Goal: Information Seeking & Learning: Learn about a topic

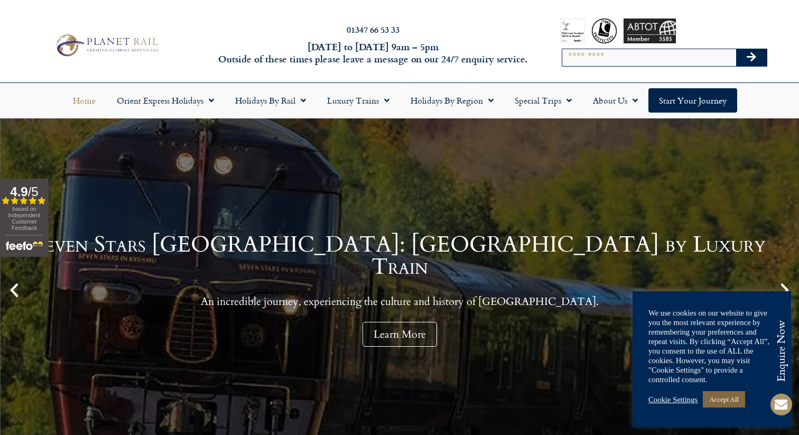
click at [726, 397] on link "Accept All" at bounding box center [724, 399] width 42 height 16
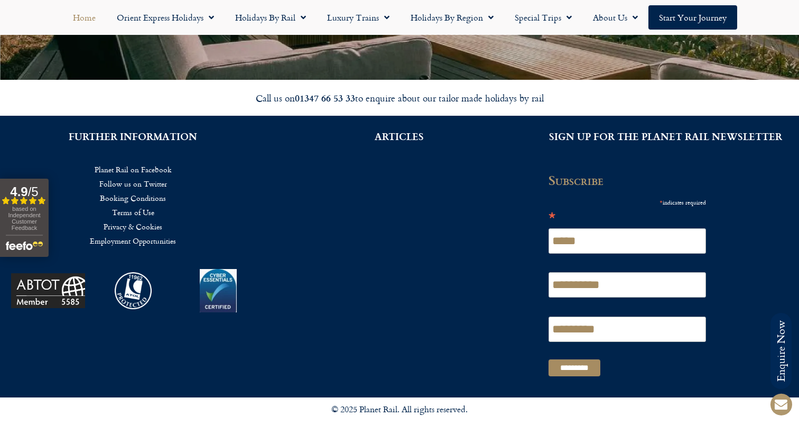
scroll to position [2509, 0]
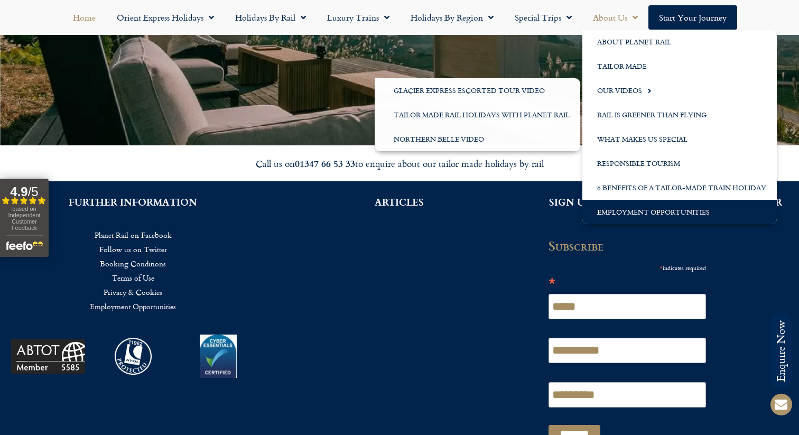
click at [644, 209] on link "Employment Opportunities" at bounding box center [679, 212] width 194 height 24
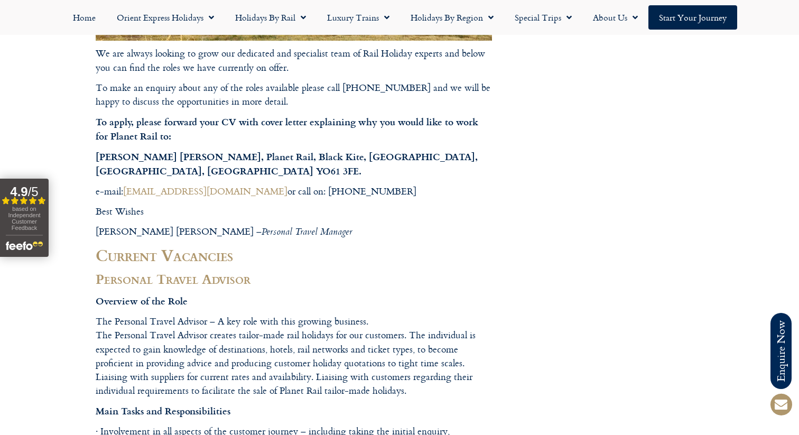
scroll to position [385, 0]
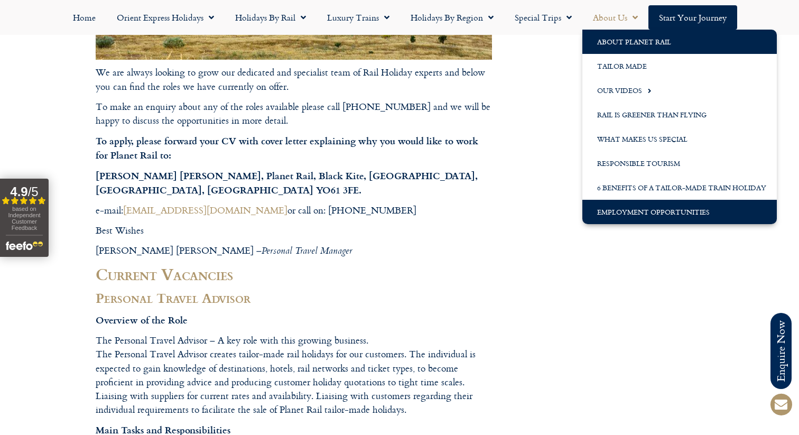
click at [632, 44] on link "About Planet Rail" at bounding box center [679, 42] width 194 height 24
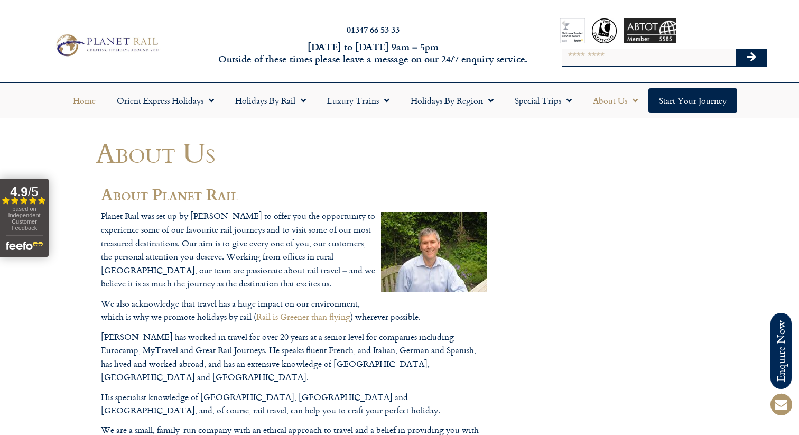
click at [85, 100] on link "Home" at bounding box center [84, 100] width 44 height 24
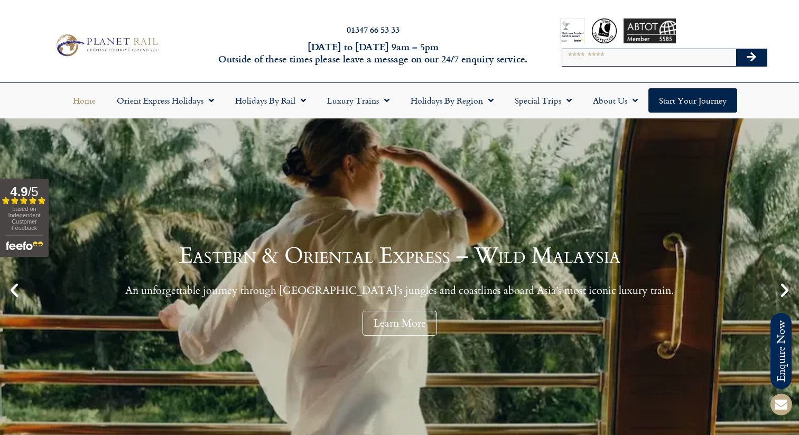
click at [780, 392] on span at bounding box center [780, 404] width 25 height 25
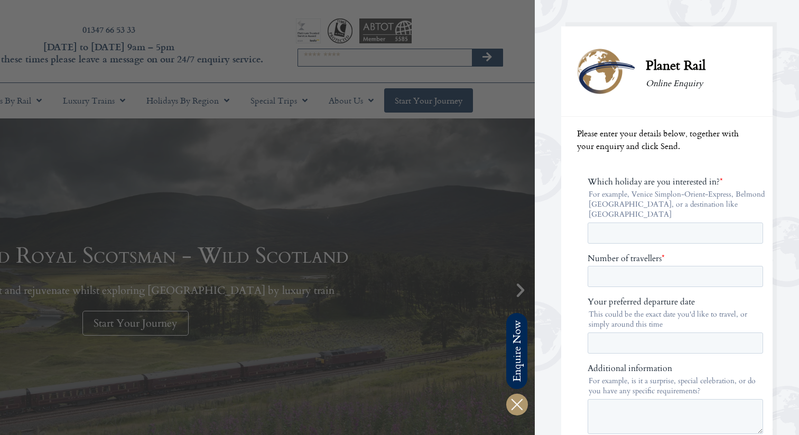
click at [496, 10] on div at bounding box center [135, 217] width 799 height 435
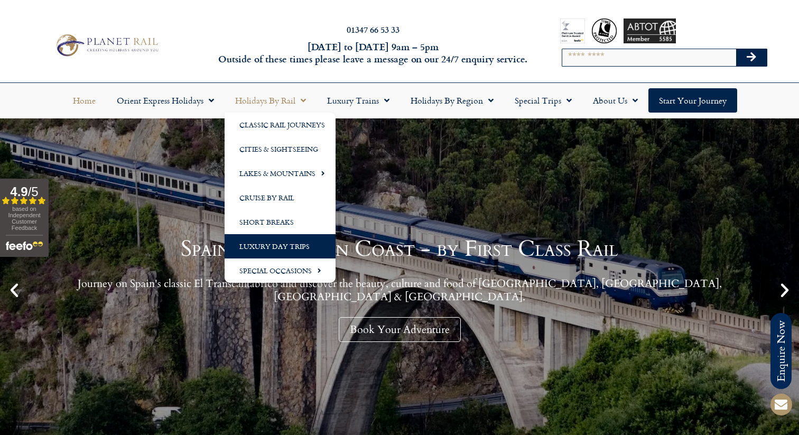
click at [273, 244] on link "Luxury Day Trips" at bounding box center [280, 246] width 111 height 24
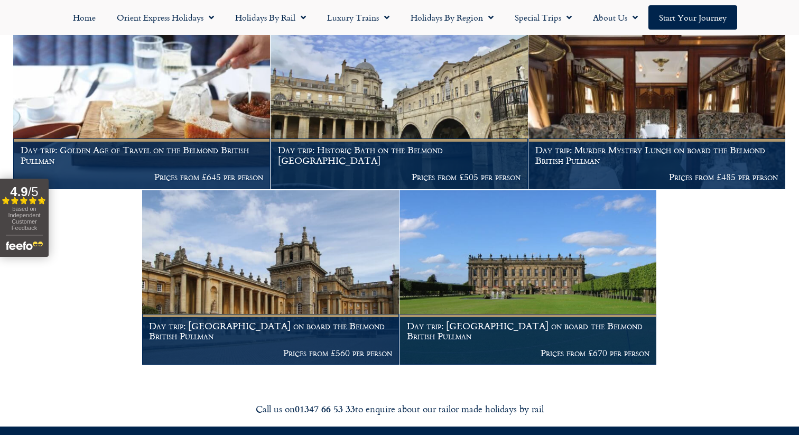
scroll to position [1214, 0]
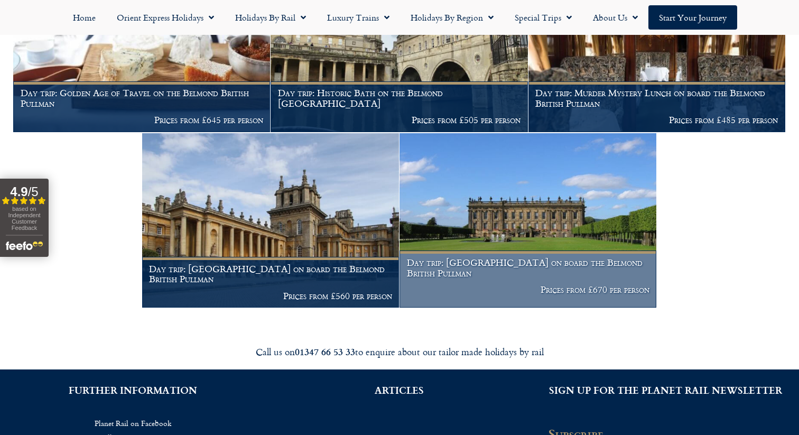
click at [487, 200] on img at bounding box center [527, 220] width 257 height 175
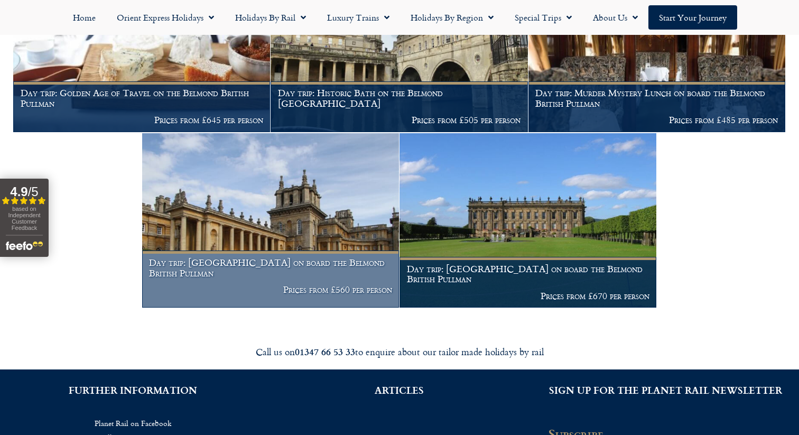
click at [264, 204] on img at bounding box center [270, 220] width 257 height 175
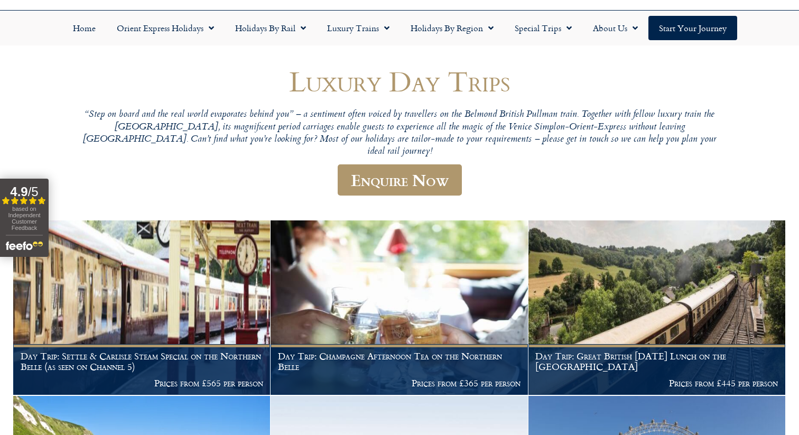
scroll to position [0, 0]
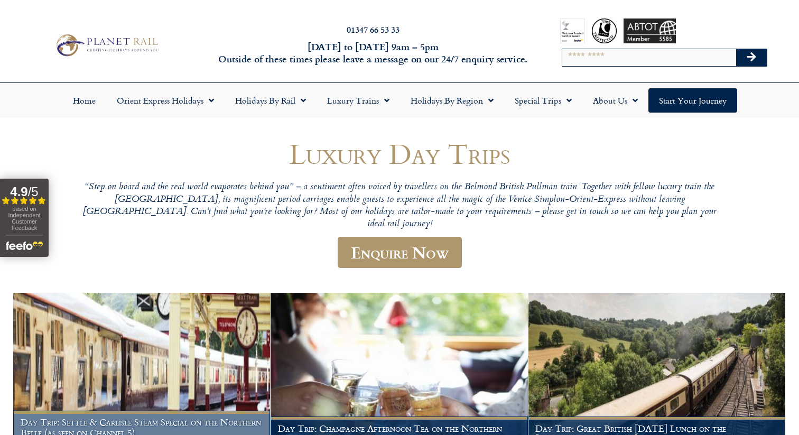
click at [143, 318] on img at bounding box center [141, 380] width 257 height 175
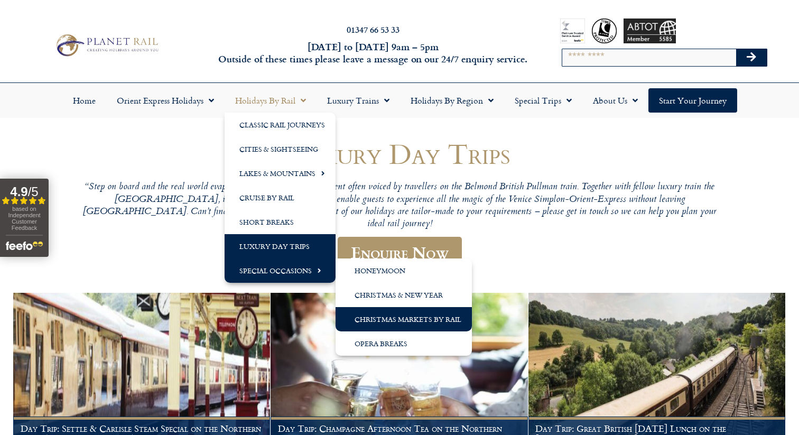
click at [382, 321] on link "Christmas Markets by Rail" at bounding box center [404, 319] width 136 height 24
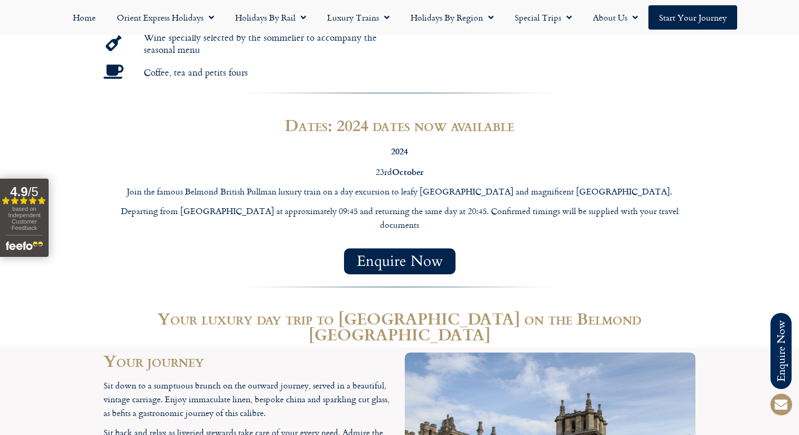
scroll to position [836, 0]
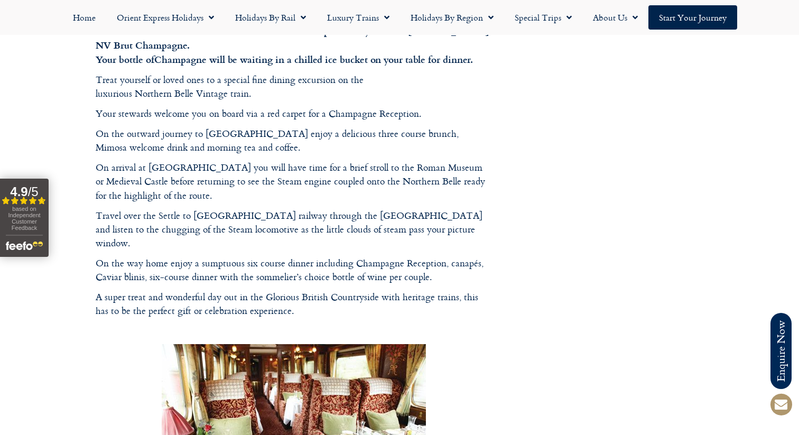
scroll to position [1062, 0]
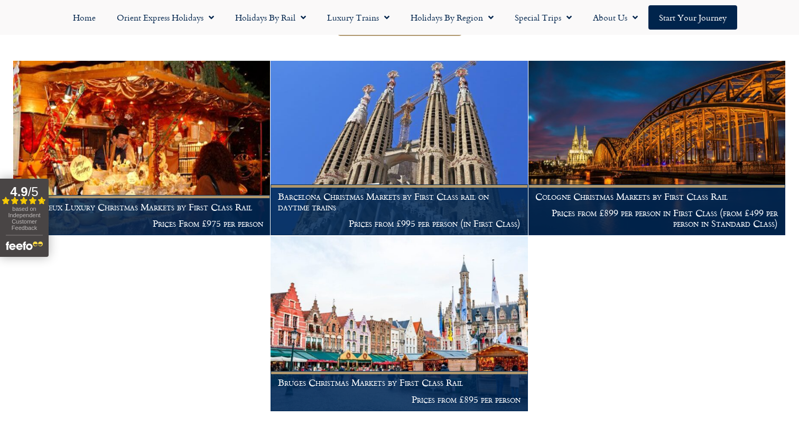
scroll to position [229, 0]
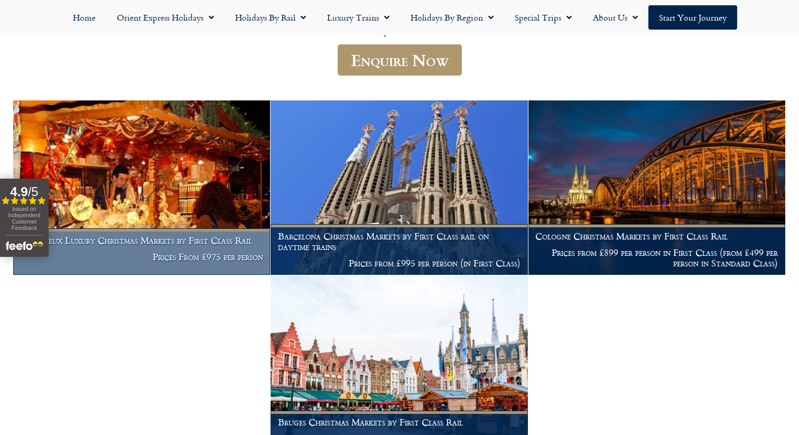
click at [183, 199] on img at bounding box center [141, 187] width 257 height 175
